Goal: Transaction & Acquisition: Purchase product/service

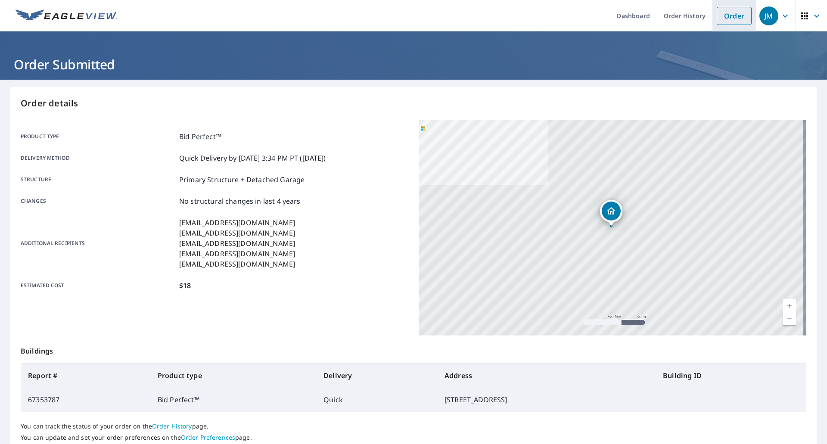
click at [725, 22] on link "Order" at bounding box center [733, 16] width 35 height 18
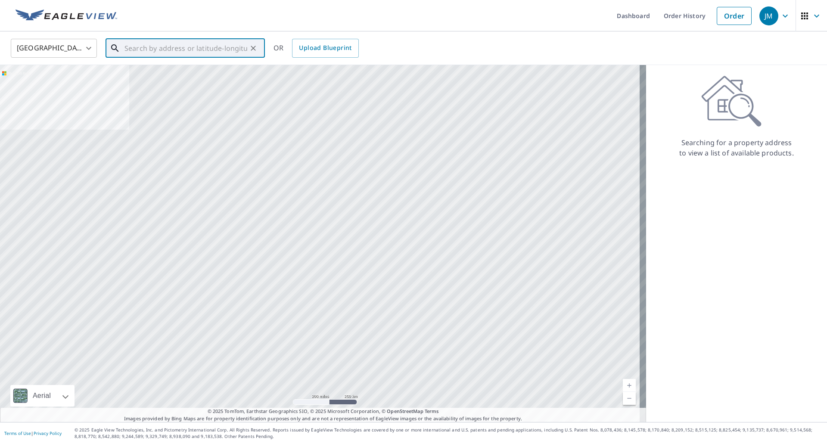
click at [209, 47] on input "text" at bounding box center [185, 48] width 123 height 24
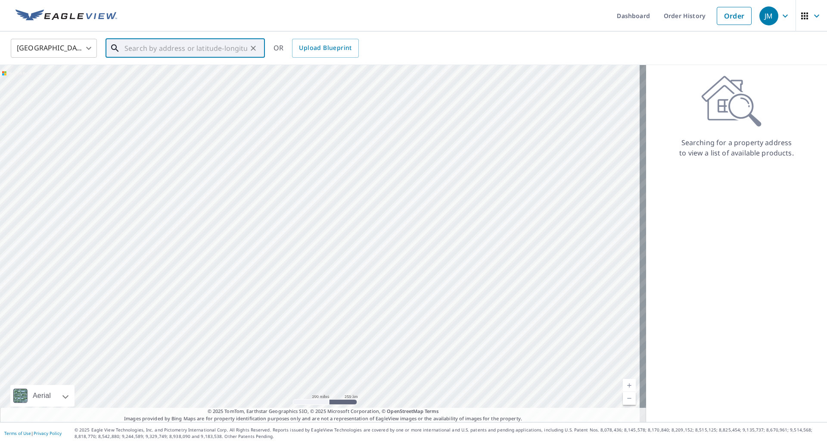
paste input "[STREET_ADDRESS]"
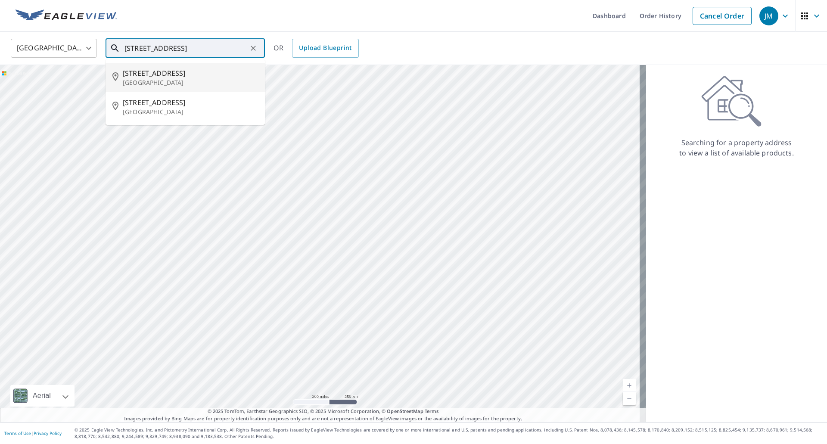
click at [158, 72] on span "[STREET_ADDRESS]" at bounding box center [190, 73] width 135 height 10
type input "[STREET_ADDRESS][PERSON_NAME]"
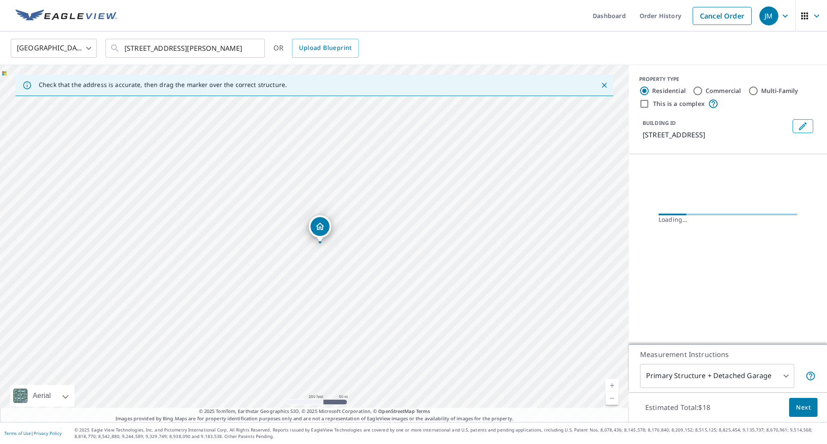
scroll to position [0, 0]
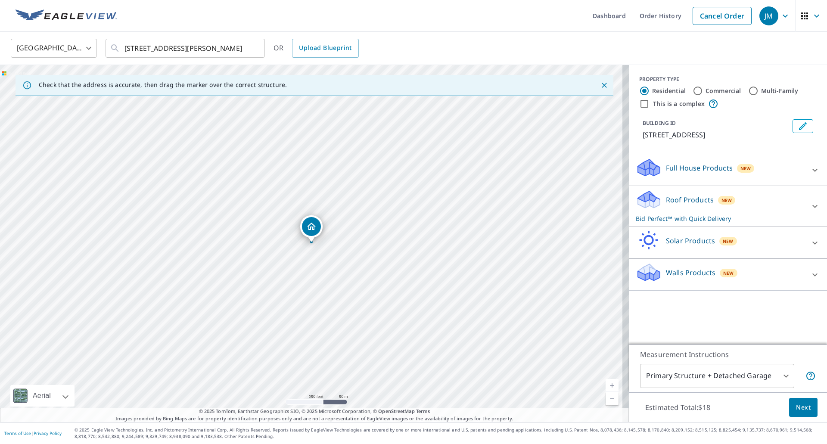
click at [801, 405] on span "Next" at bounding box center [803, 407] width 15 height 11
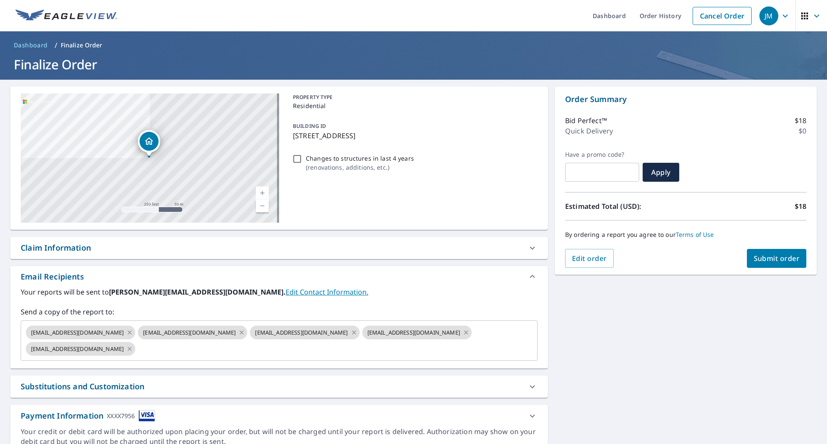
click at [77, 248] on div "Claim Information" at bounding box center [56, 248] width 70 height 12
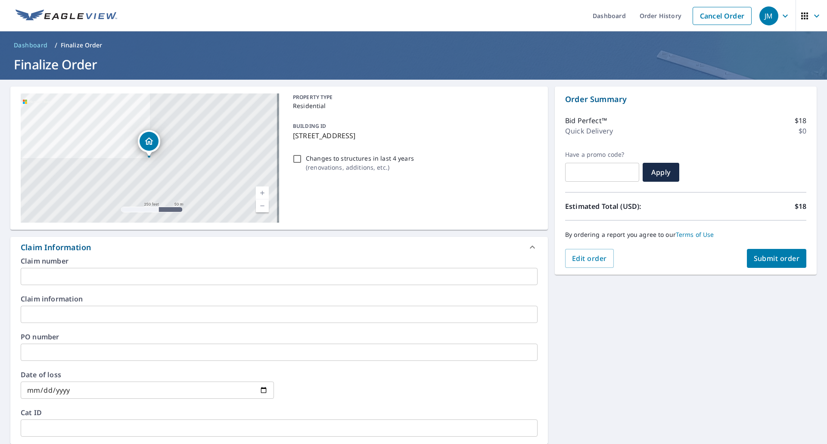
click at [71, 274] on input "text" at bounding box center [279, 276] width 517 height 17
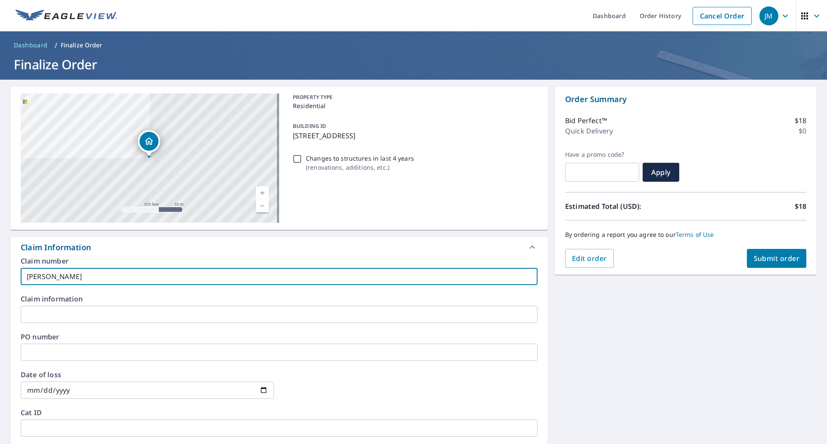
type input "[PERSON_NAME]"
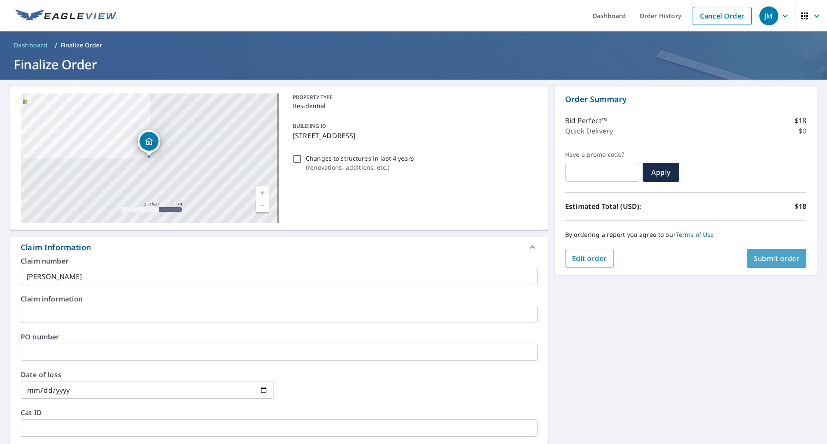
click at [758, 249] on button "Submit order" at bounding box center [776, 258] width 60 height 19
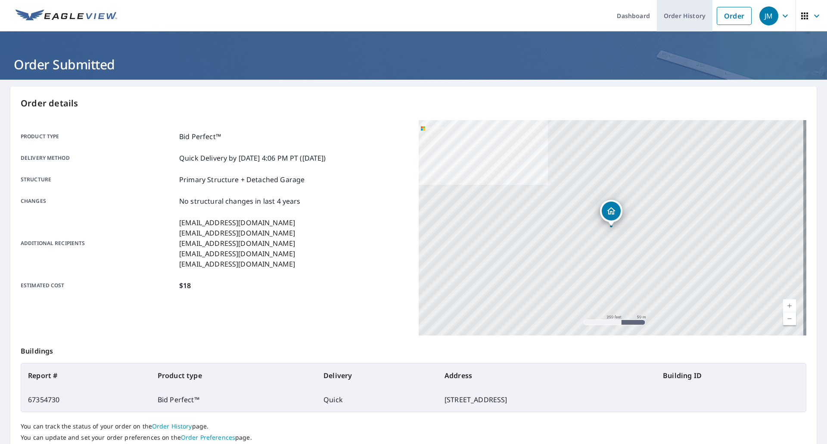
drag, startPoint x: 726, startPoint y: 20, endPoint x: 701, endPoint y: 21, distance: 25.0
click at [726, 20] on link "Order" at bounding box center [733, 16] width 35 height 18
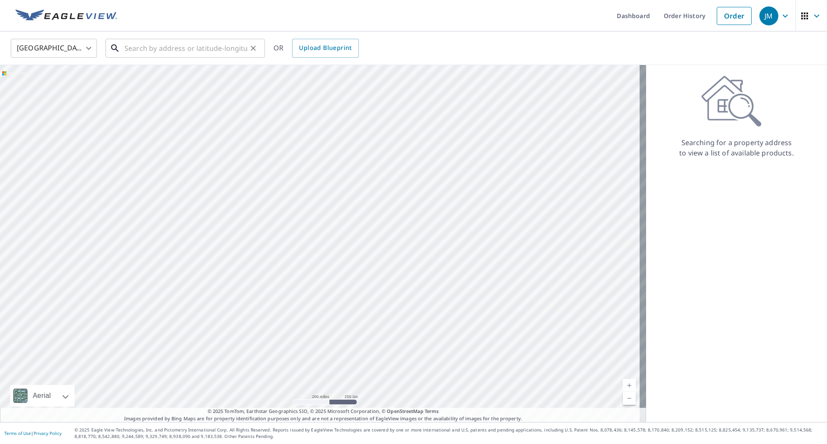
click at [206, 49] on input "text" at bounding box center [185, 48] width 123 height 24
paste input "[STREET_ADDRESS]"
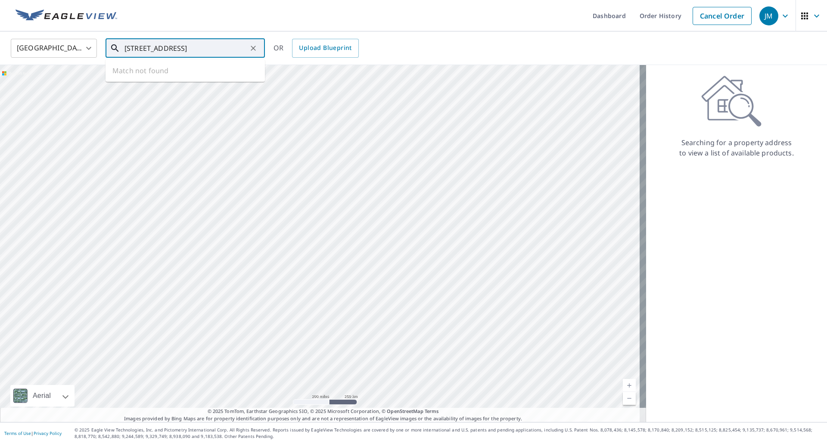
scroll to position [0, 25]
click at [170, 77] on span "[STREET_ADDRESS][PERSON_NAME]" at bounding box center [190, 73] width 135 height 10
type input "[STREET_ADDRESS]"
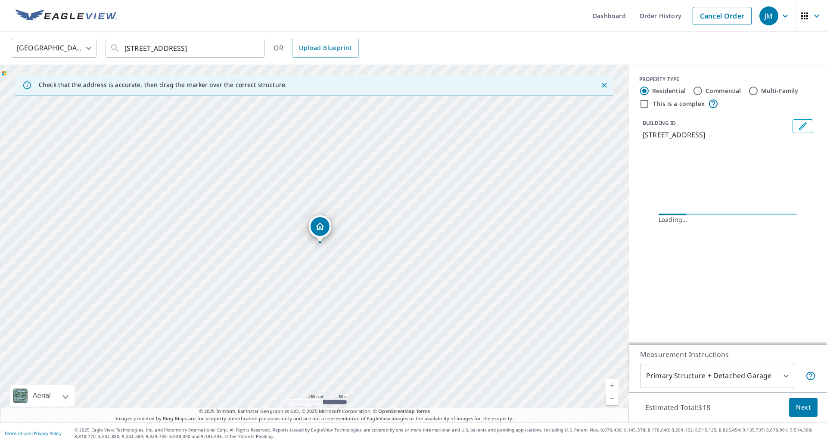
scroll to position [0, 0]
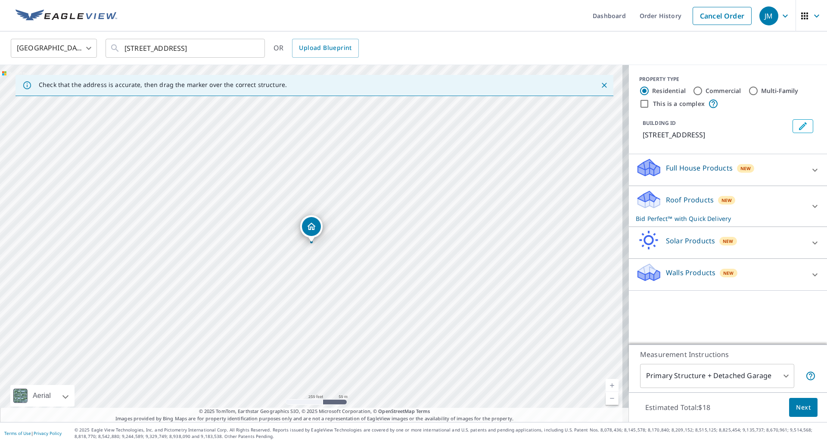
click at [796, 407] on span "Next" at bounding box center [803, 407] width 15 height 11
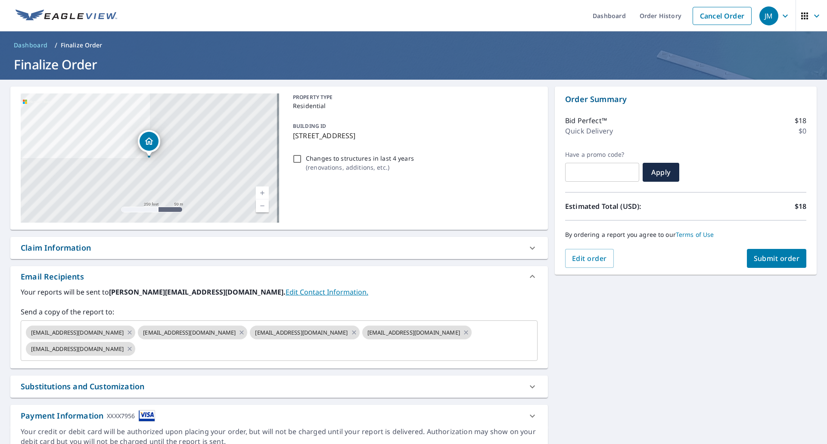
click at [71, 249] on div "Claim Information" at bounding box center [56, 248] width 70 height 12
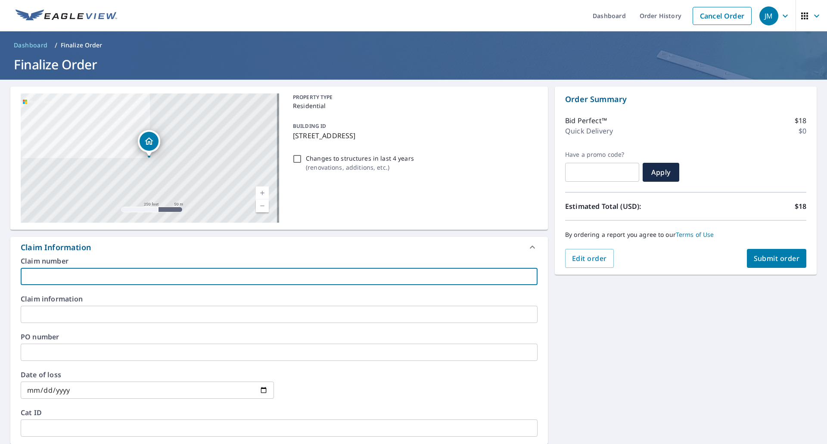
drag, startPoint x: 68, startPoint y: 268, endPoint x: 68, endPoint y: 248, distance: 19.4
click at [68, 268] on input "text" at bounding box center [279, 276] width 517 height 17
click at [125, 273] on input "text" at bounding box center [279, 276] width 517 height 17
type input "[PERSON_NAME]"
click at [768, 258] on span "Submit order" at bounding box center [776, 258] width 46 height 9
